Goal: Information Seeking & Learning: Learn about a topic

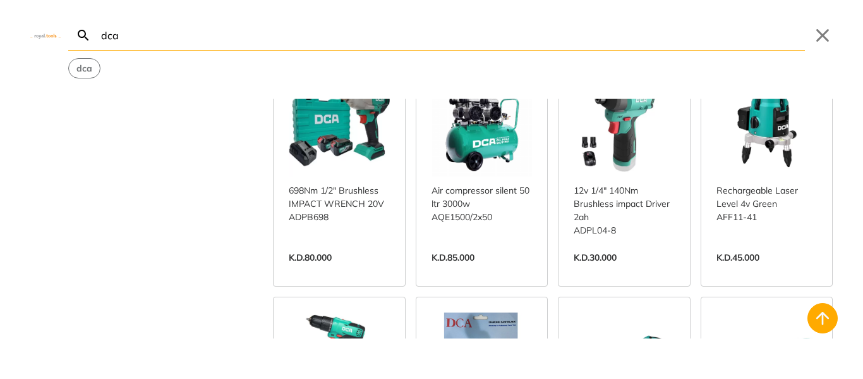
scroll to position [9801, 0]
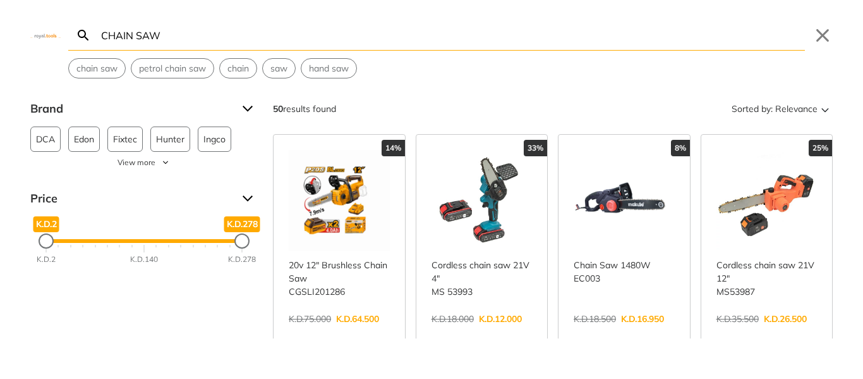
type input "CHAIN SAW"
click at [38, 140] on span "DCA" at bounding box center [45, 139] width 19 height 24
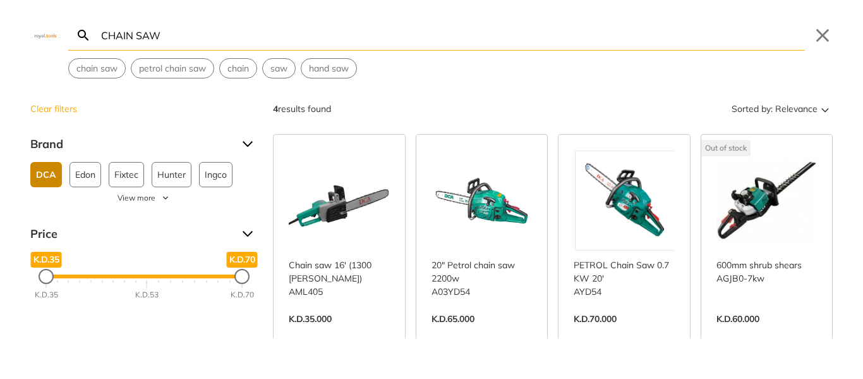
click at [359, 332] on link "View more →" at bounding box center [339, 332] width 101 height 0
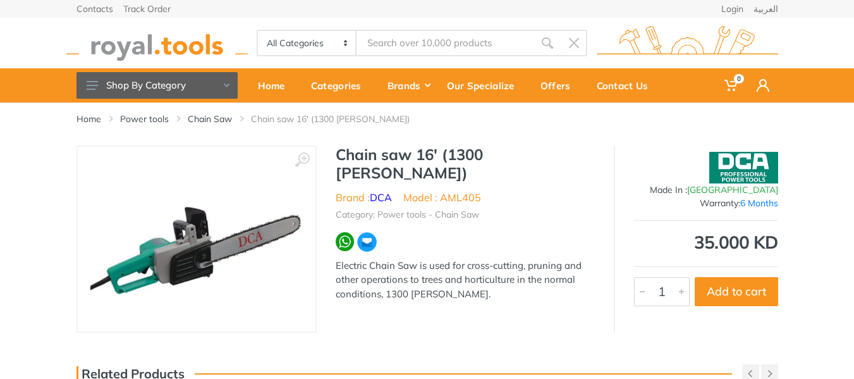
type input "CHAIN SAW"
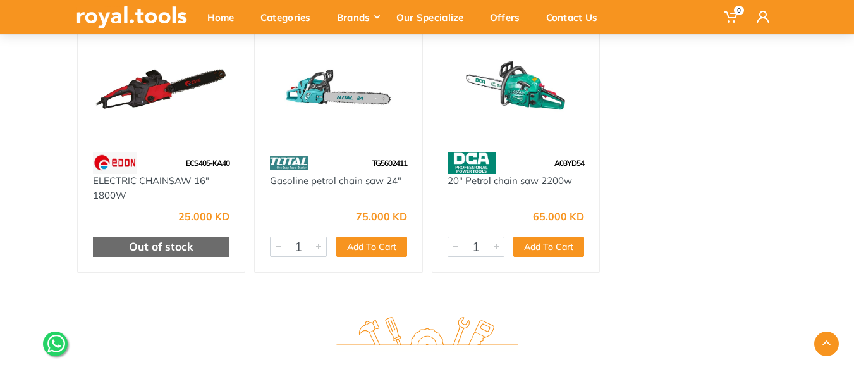
scroll to position [379, 0]
click at [528, 112] on img at bounding box center [516, 84] width 145 height 108
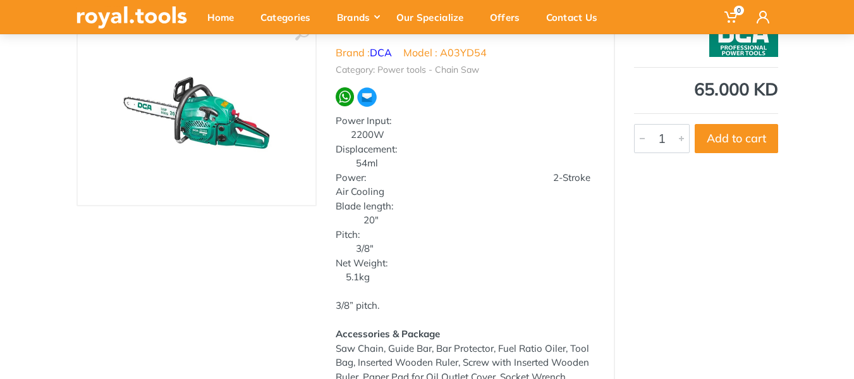
scroll to position [63, 0]
